Goal: Entertainment & Leisure: Consume media (video, audio)

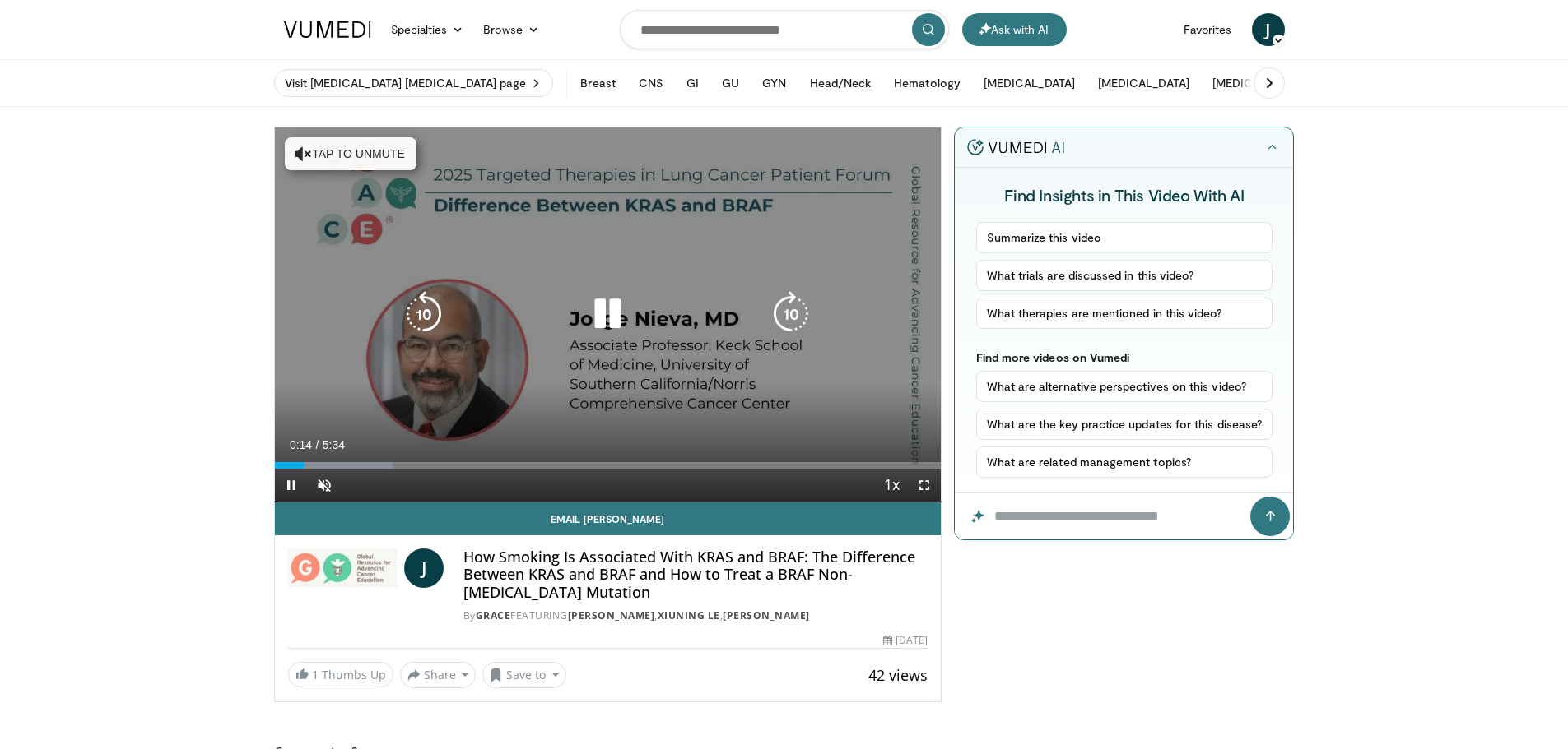
click at [340, 153] on button "Tap to unmute" at bounding box center [351, 154] width 132 height 33
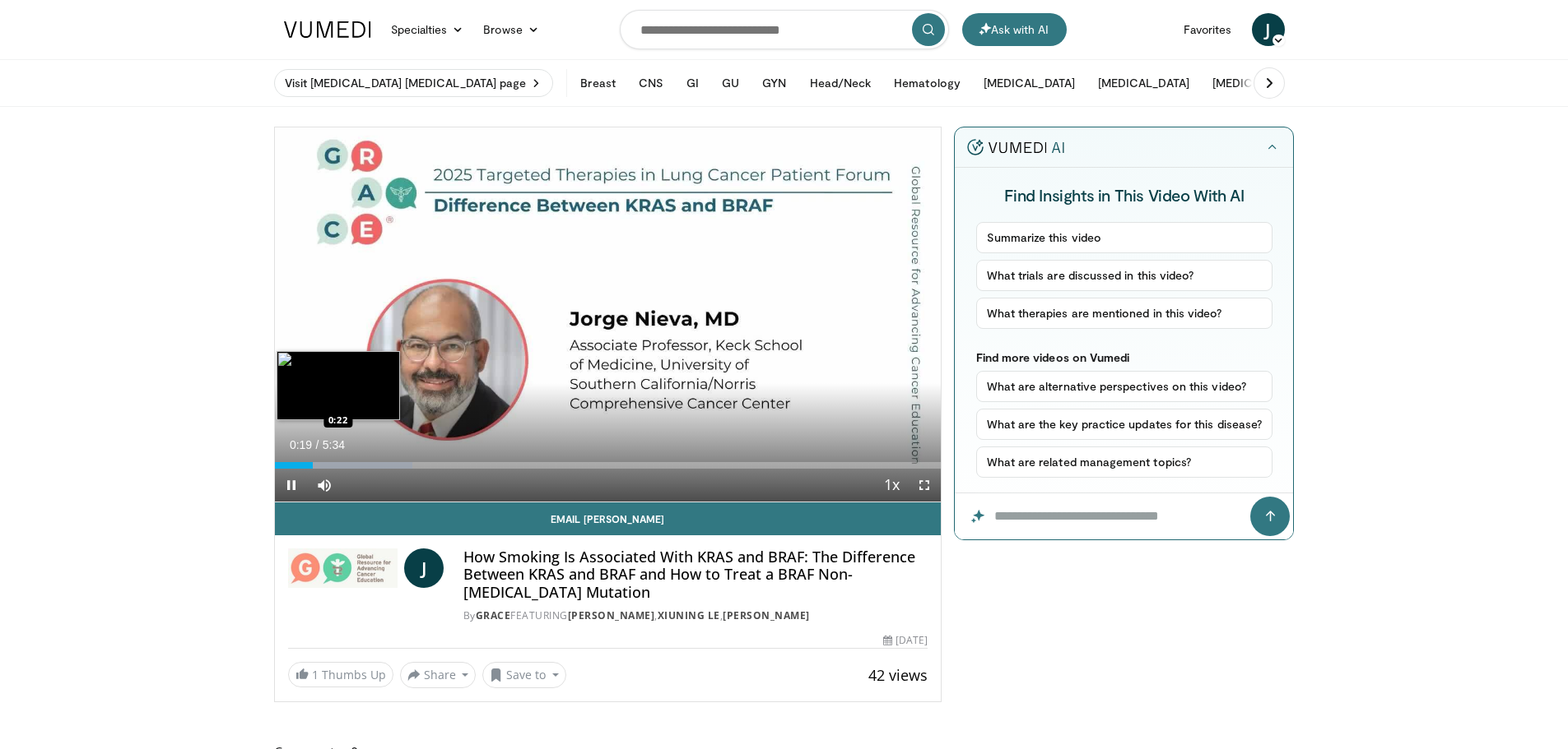
click at [316, 467] on div "Loaded : 20.73% 0:19 0:22" at bounding box center [608, 466] width 666 height 7
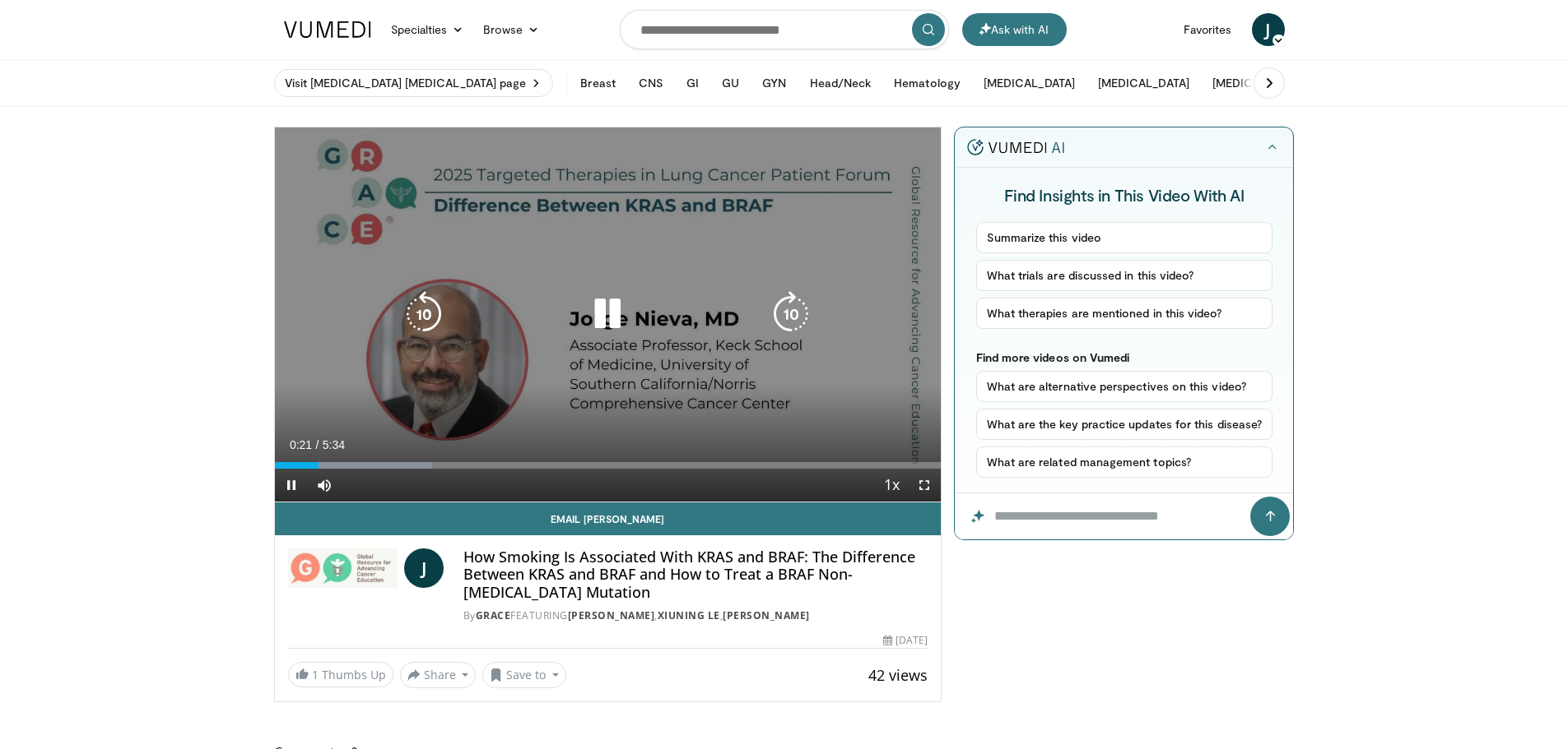
click at [797, 305] on icon "Video Player" at bounding box center [791, 314] width 46 height 46
click at [794, 305] on icon "Video Player" at bounding box center [791, 314] width 46 height 46
click at [791, 305] on icon "Video Player" at bounding box center [791, 314] width 46 height 46
click at [803, 314] on icon "Video Player" at bounding box center [791, 314] width 46 height 46
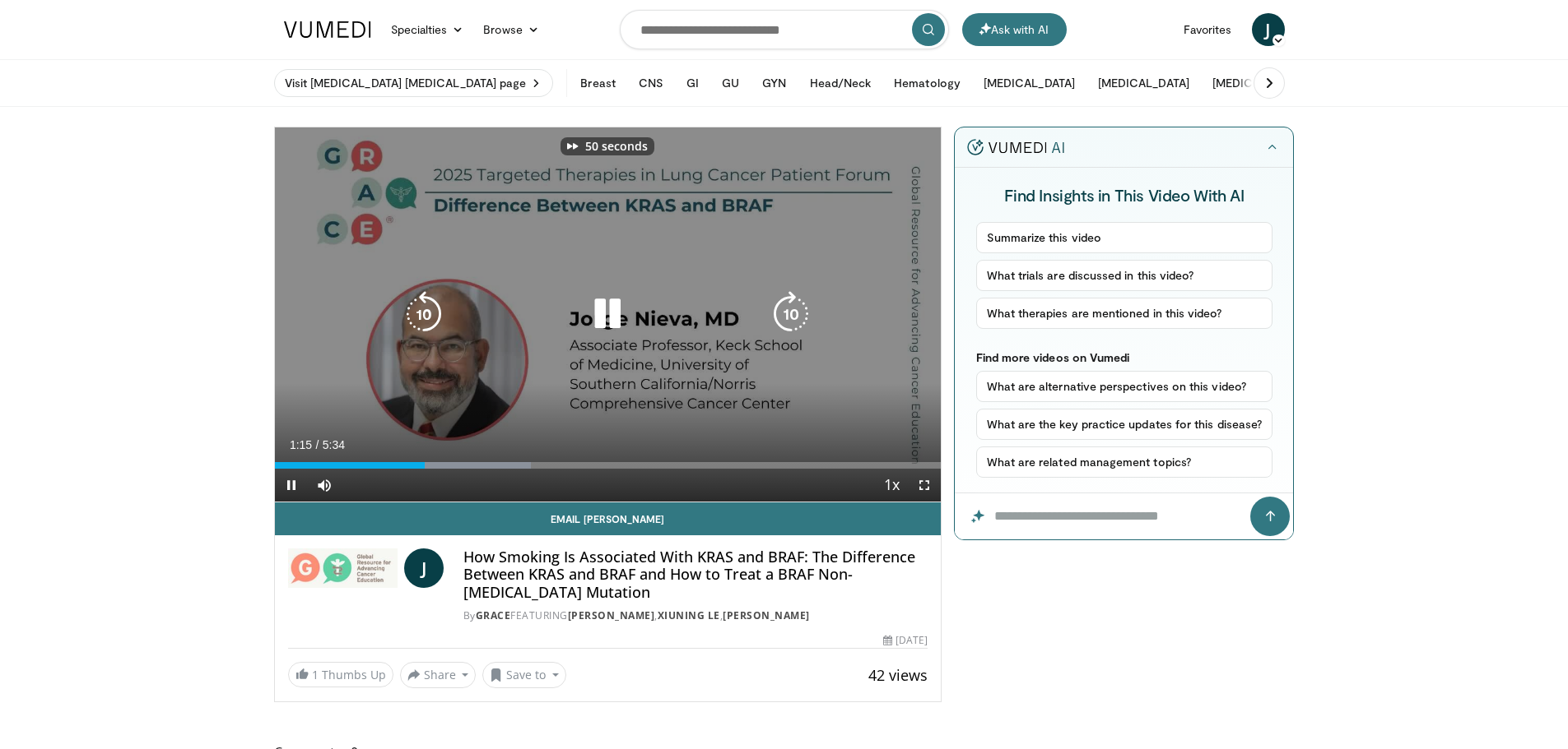
click at [795, 314] on icon "Video Player" at bounding box center [791, 314] width 46 height 46
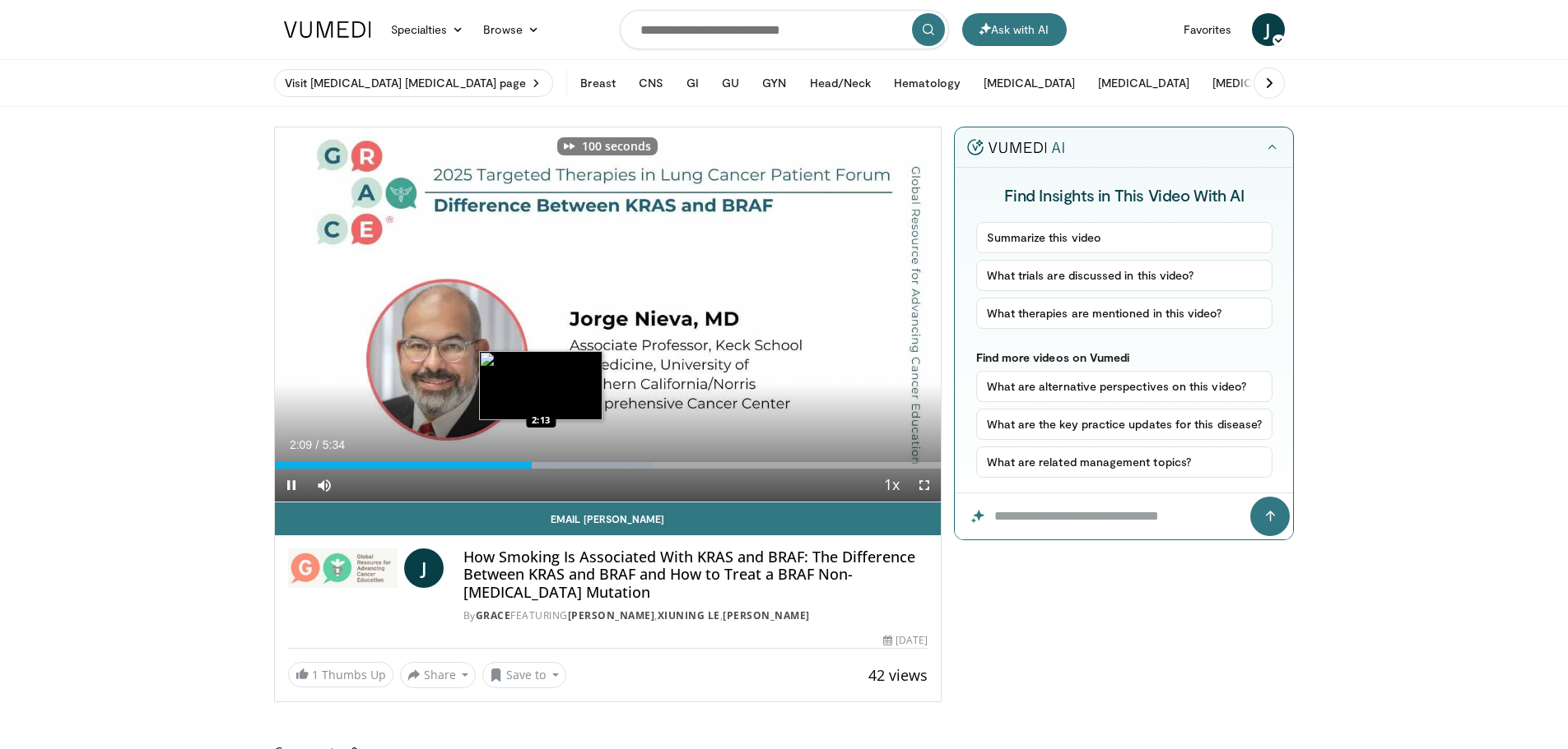
click at [538, 464] on div "Progress Bar" at bounding box center [563, 466] width 179 height 7
click at [547, 466] on div "Loaded : 59.26% 2:12 2:16" at bounding box center [608, 466] width 666 height 7
click at [566, 467] on div "Loaded : 59.26% 2:16 2:17" at bounding box center [608, 466] width 666 height 7
click at [555, 463] on div "2:27" at bounding box center [422, 466] width 294 height 7
click at [562, 465] on div "Progress Bar" at bounding box center [599, 466] width 179 height 7
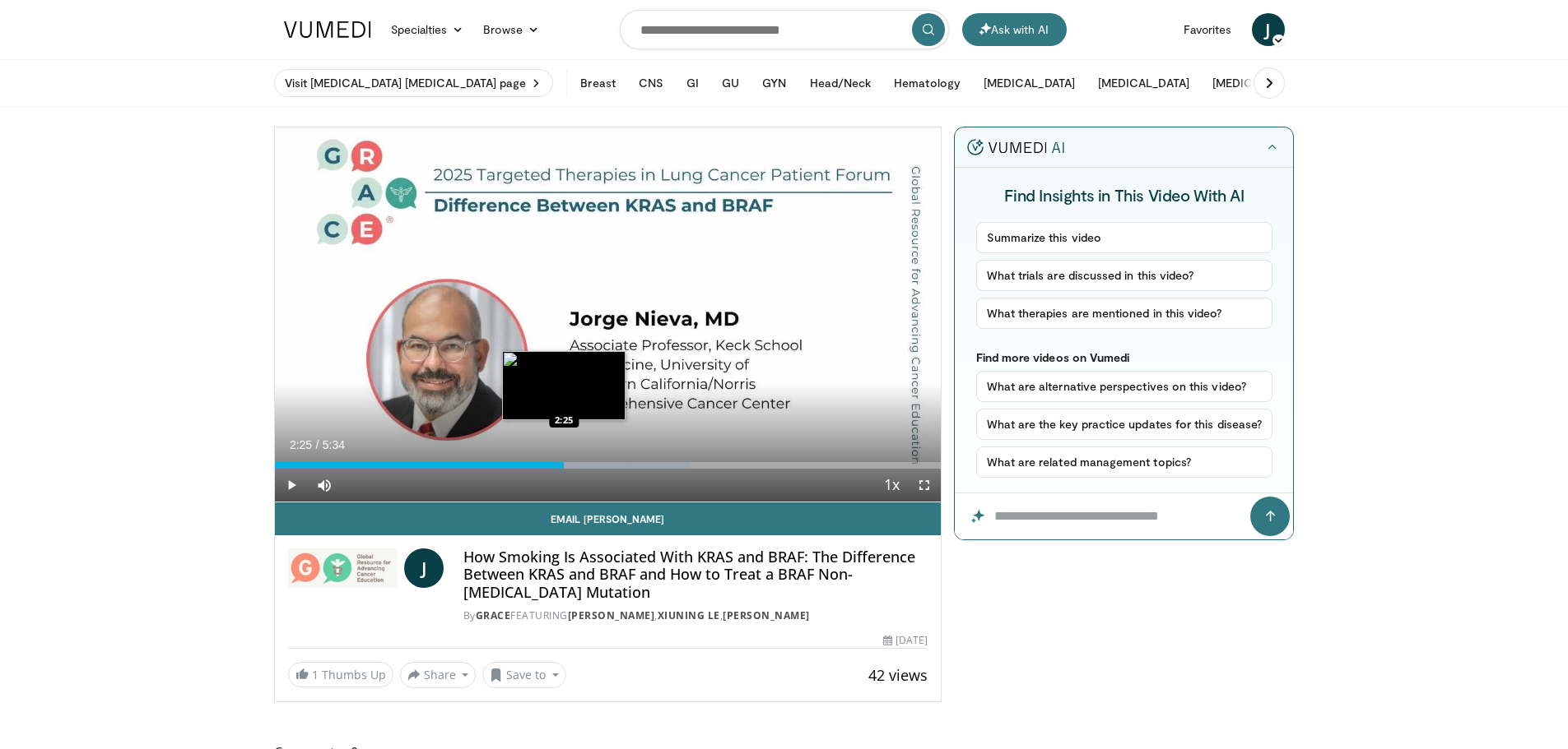
click at [564, 466] on div "2:25" at bounding box center [419, 466] width 289 height 7
click at [576, 462] on div "Loaded : 62.81% 2:31 2:31" at bounding box center [608, 466] width 666 height 7
click at [593, 468] on div "Progress Bar" at bounding box center [613, 466] width 191 height 7
click at [600, 468] on div "Progress Bar" at bounding box center [623, 466] width 180 height 7
click at [606, 468] on div "Loaded : 68.16% 2:43 2:46" at bounding box center [608, 466] width 666 height 7
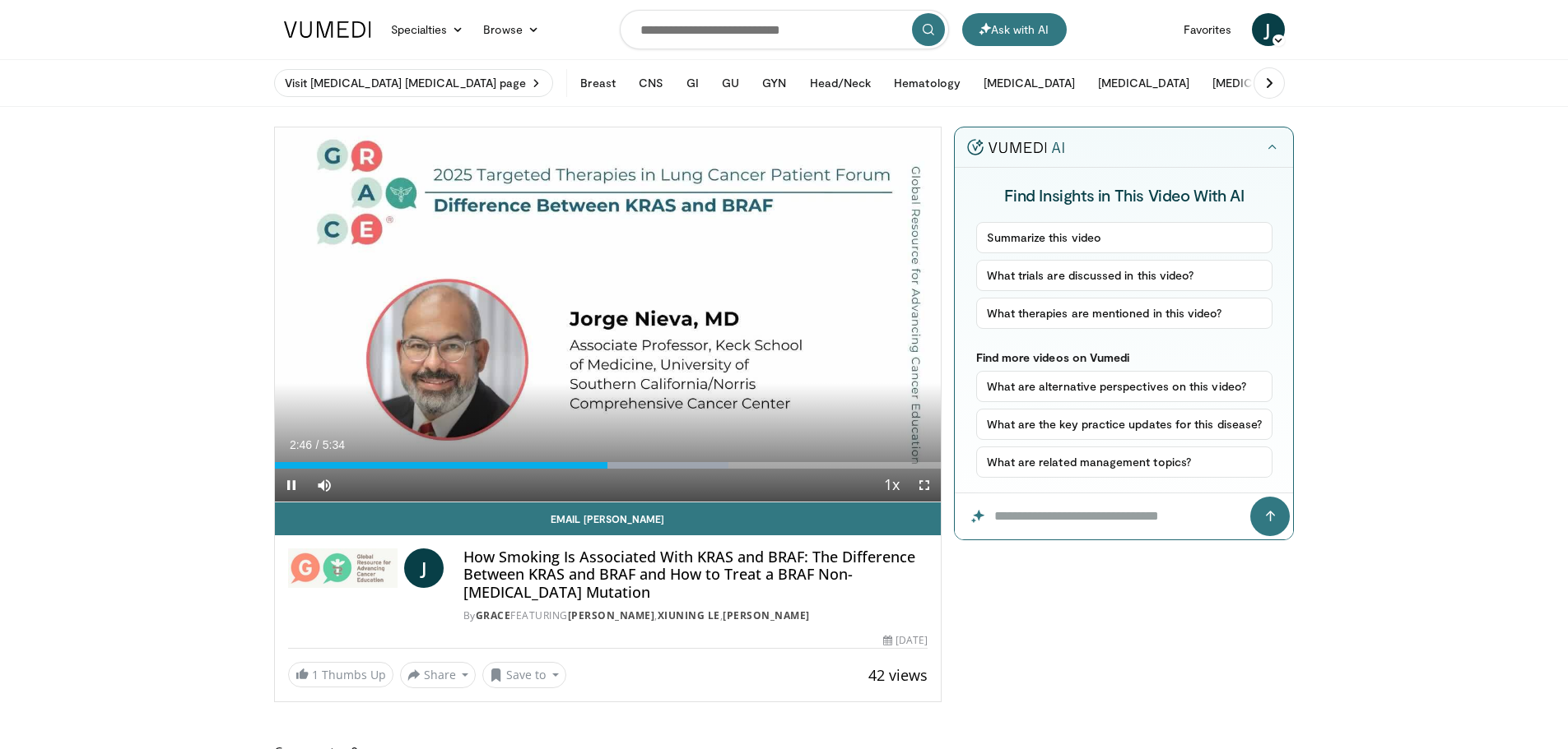
click at [613, 469] on div "Current Time 2:46 / Duration 5:34 Pause Skip Backward Skip Forward Mute 0% Load…" at bounding box center [608, 485] width 666 height 33
click at [615, 468] on div "Current Time 2:48 / Duration 5:34 Pause Skip Backward Skip Forward Mute 0% Load…" at bounding box center [608, 485] width 666 height 33
